Goal: Information Seeking & Learning: Learn about a topic

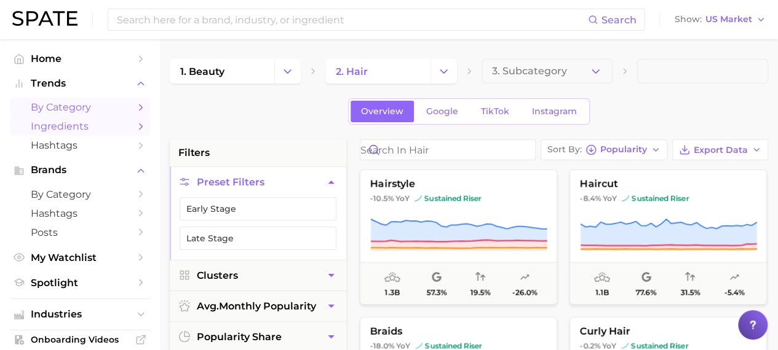
click at [113, 122] on span "Ingredients" at bounding box center [80, 126] width 98 height 12
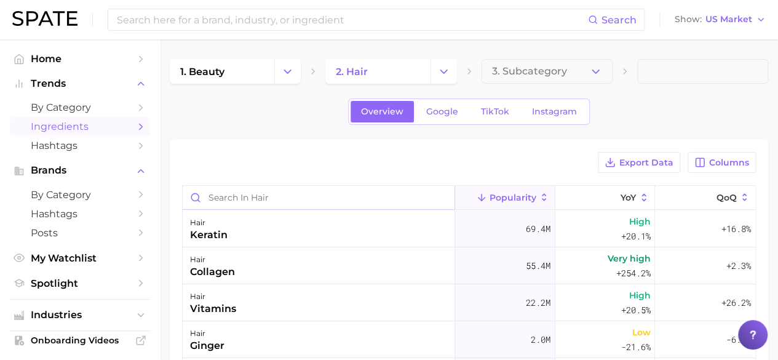
click at [290, 192] on input "Search in hair" at bounding box center [319, 197] width 272 height 23
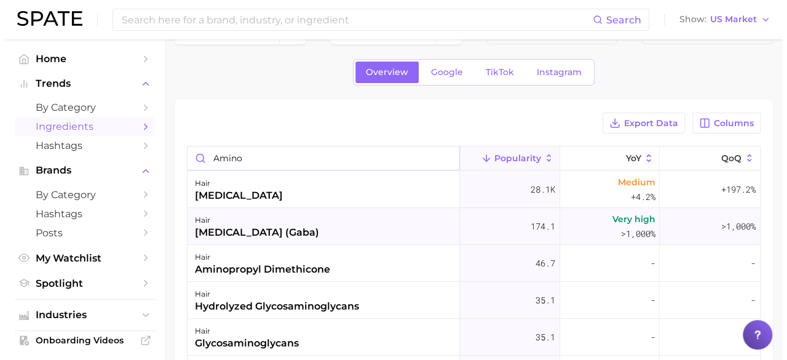
scroll to position [39, 0]
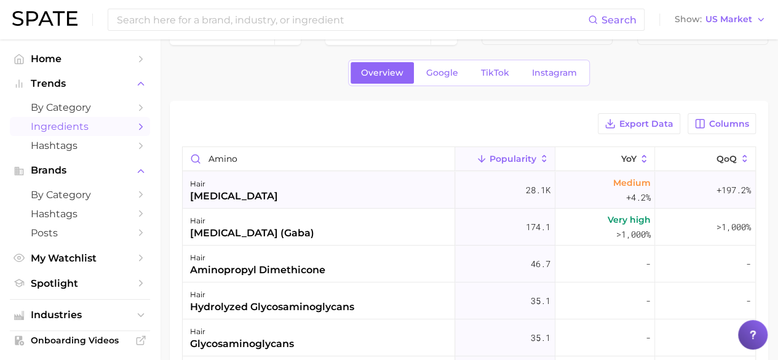
click at [251, 190] on div "amino acids" at bounding box center [234, 196] width 88 height 15
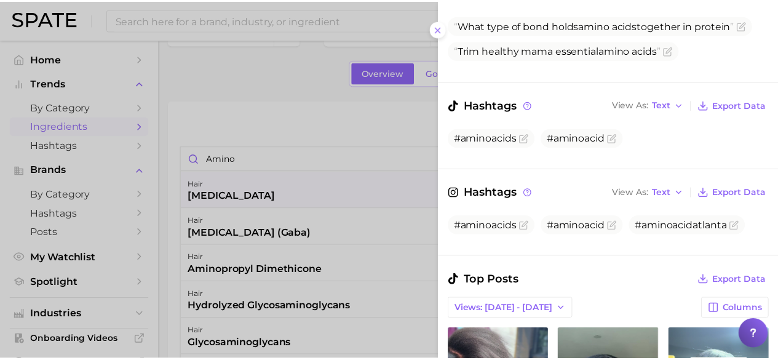
scroll to position [0, 0]
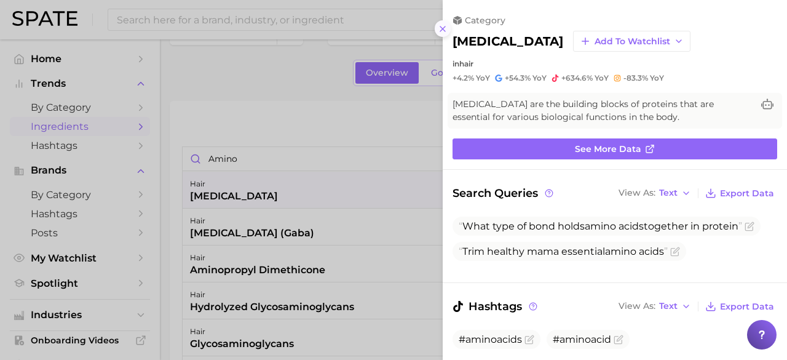
click at [449, 33] on button at bounding box center [443, 28] width 17 height 17
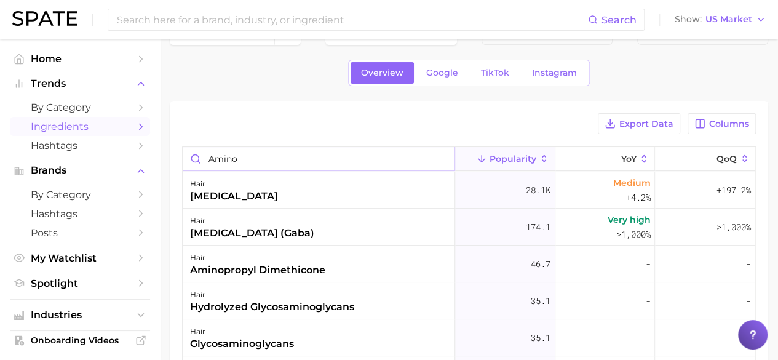
click at [255, 157] on input "amino" at bounding box center [319, 158] width 272 height 23
type input "amino peptide"
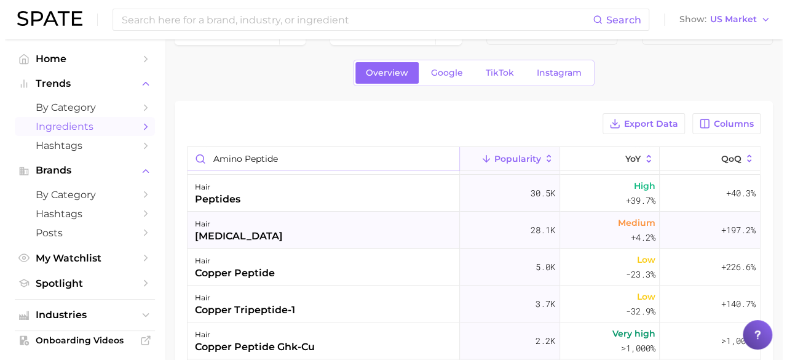
scroll to position [32, 0]
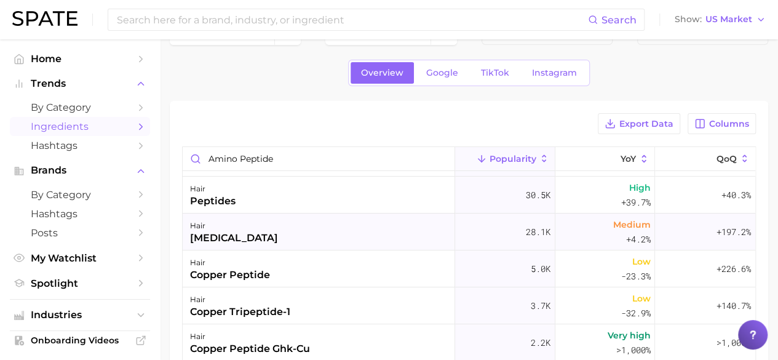
click at [245, 242] on div "amino acids" at bounding box center [234, 238] width 88 height 15
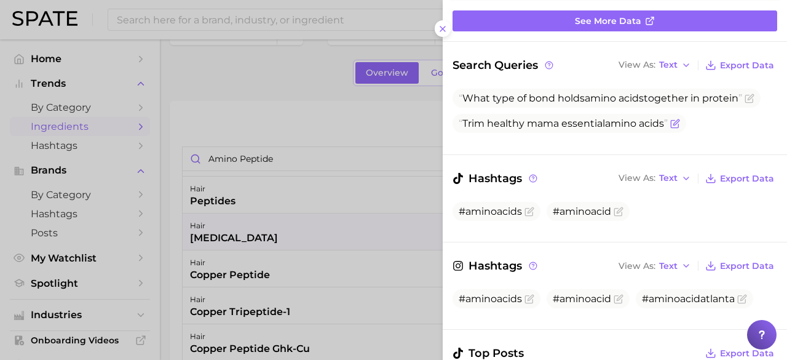
scroll to position [127, 0]
click at [302, 193] on div at bounding box center [393, 180] width 787 height 360
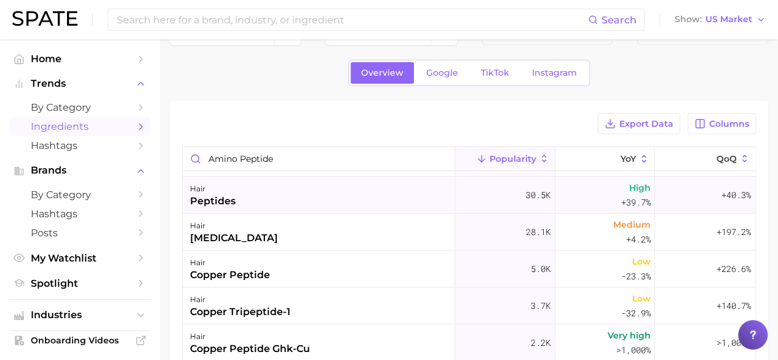
click at [219, 202] on div "peptides" at bounding box center [212, 201] width 45 height 15
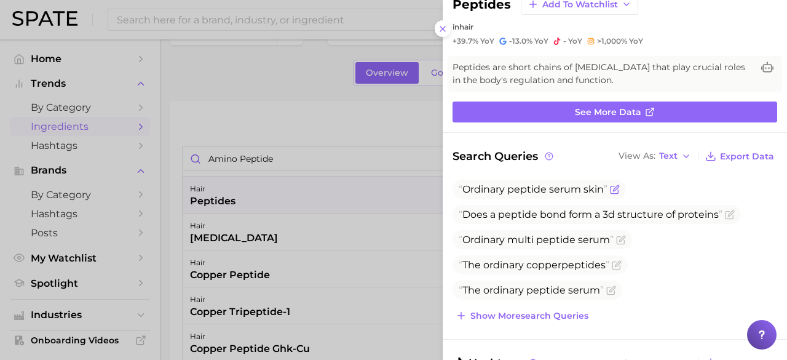
scroll to position [44, 0]
